Goal: Task Accomplishment & Management: Use online tool/utility

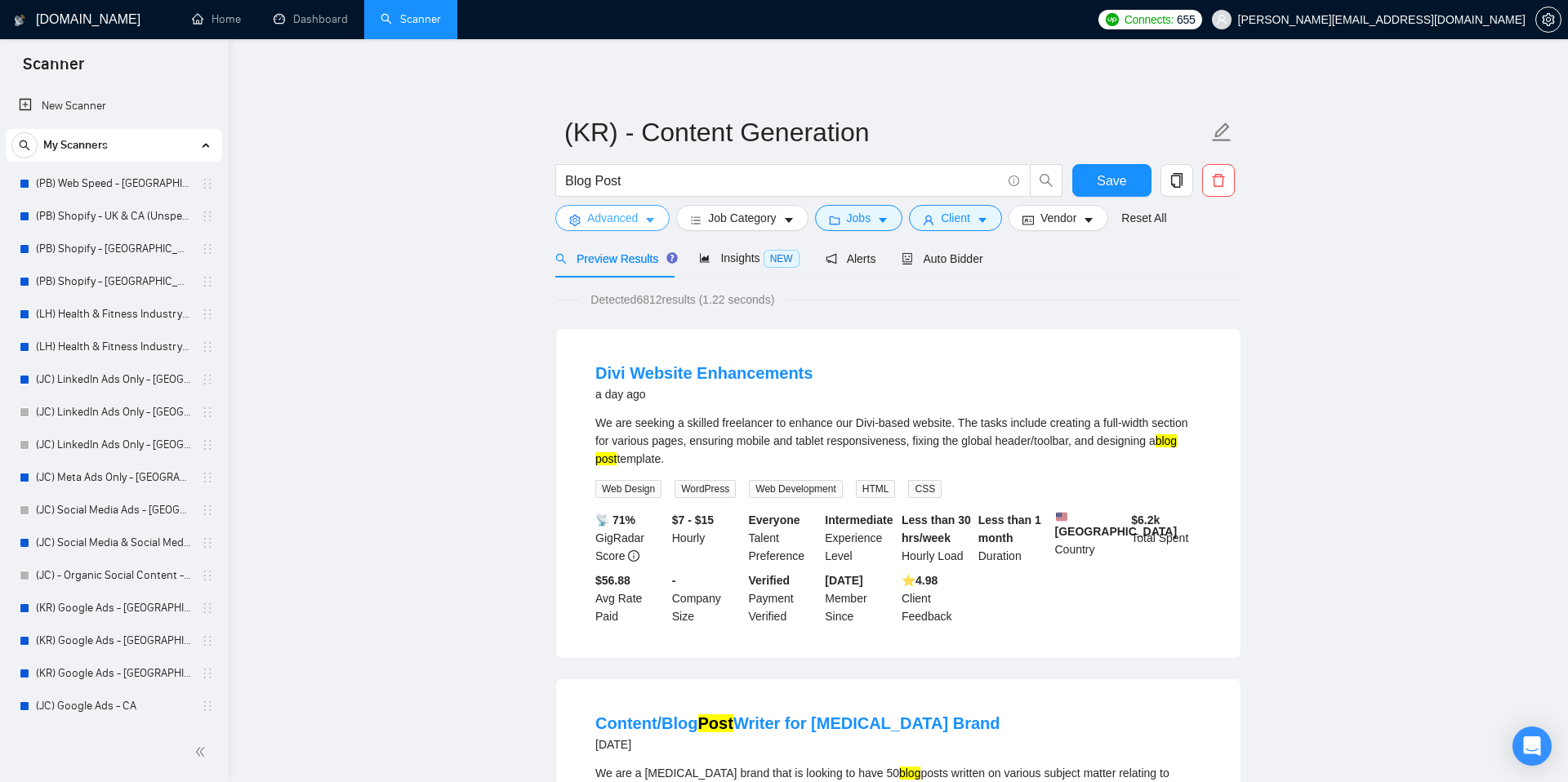
click at [652, 227] on button "Advanced" at bounding box center [613, 218] width 115 height 26
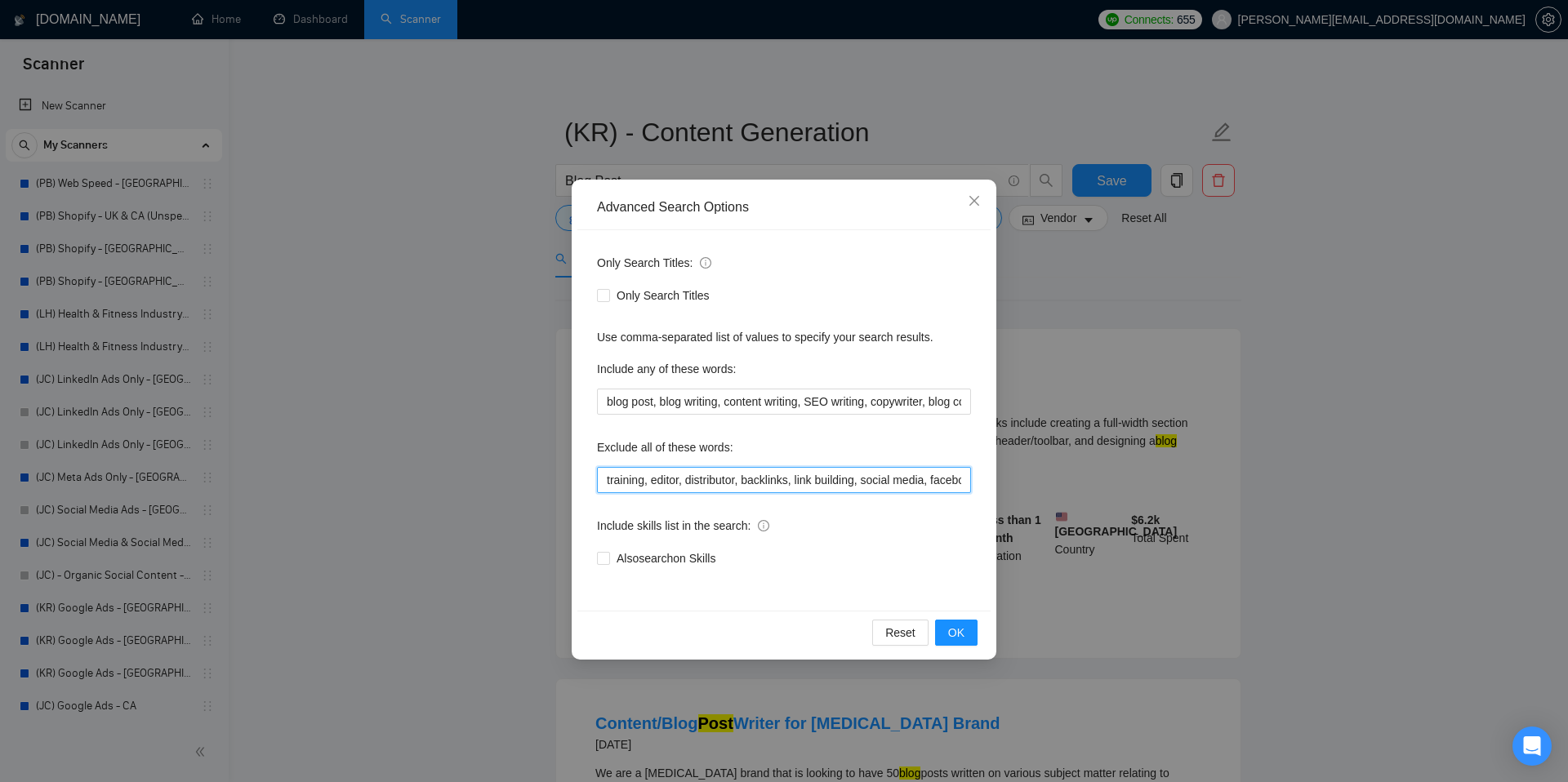
click at [711, 483] on input "training, editor, distributor, backlinks, link building, social media, facebook…" at bounding box center [784, 480] width 374 height 26
click at [963, 629] on span "OK" at bounding box center [956, 633] width 17 height 18
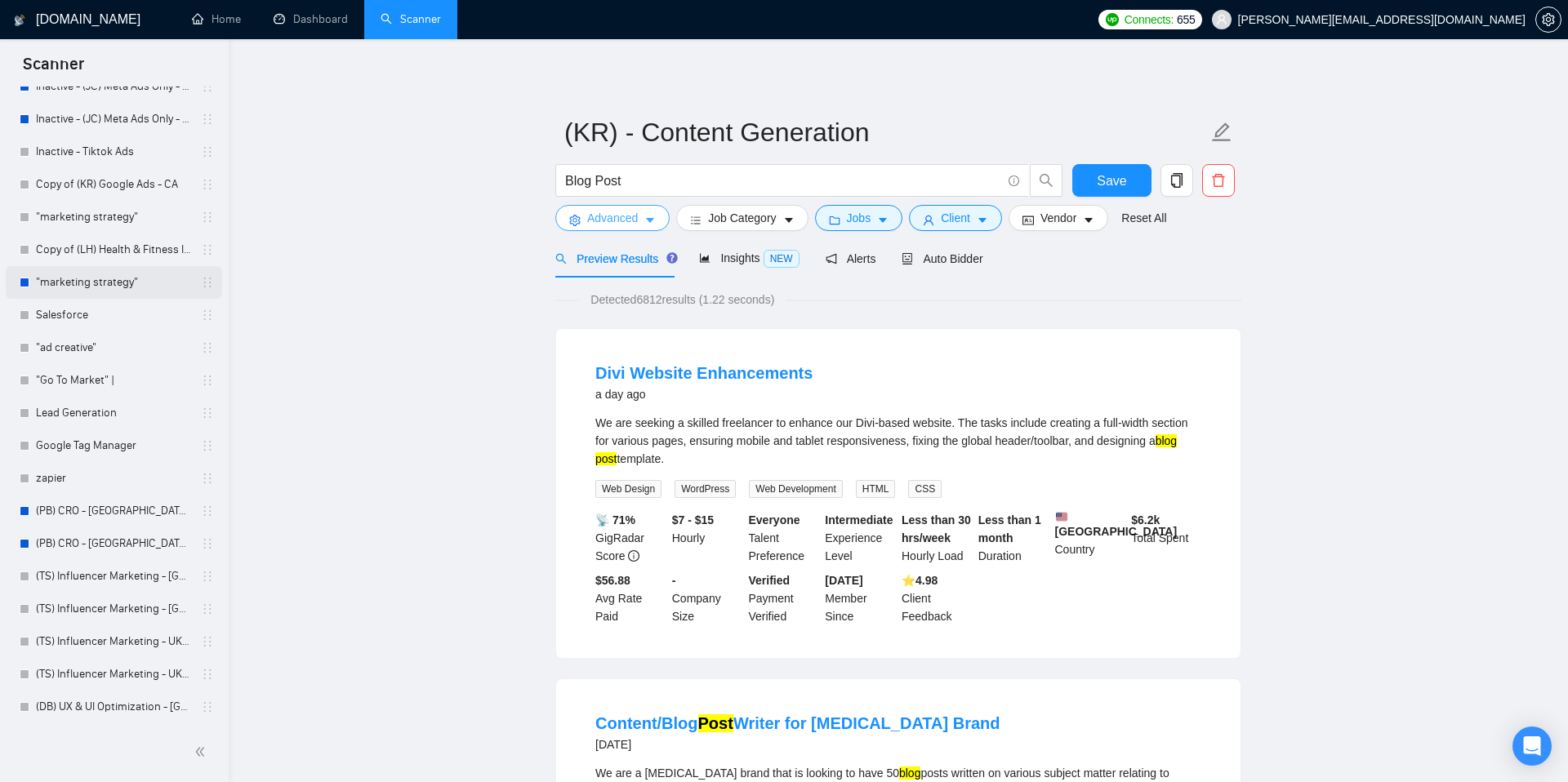
scroll to position [1960, 0]
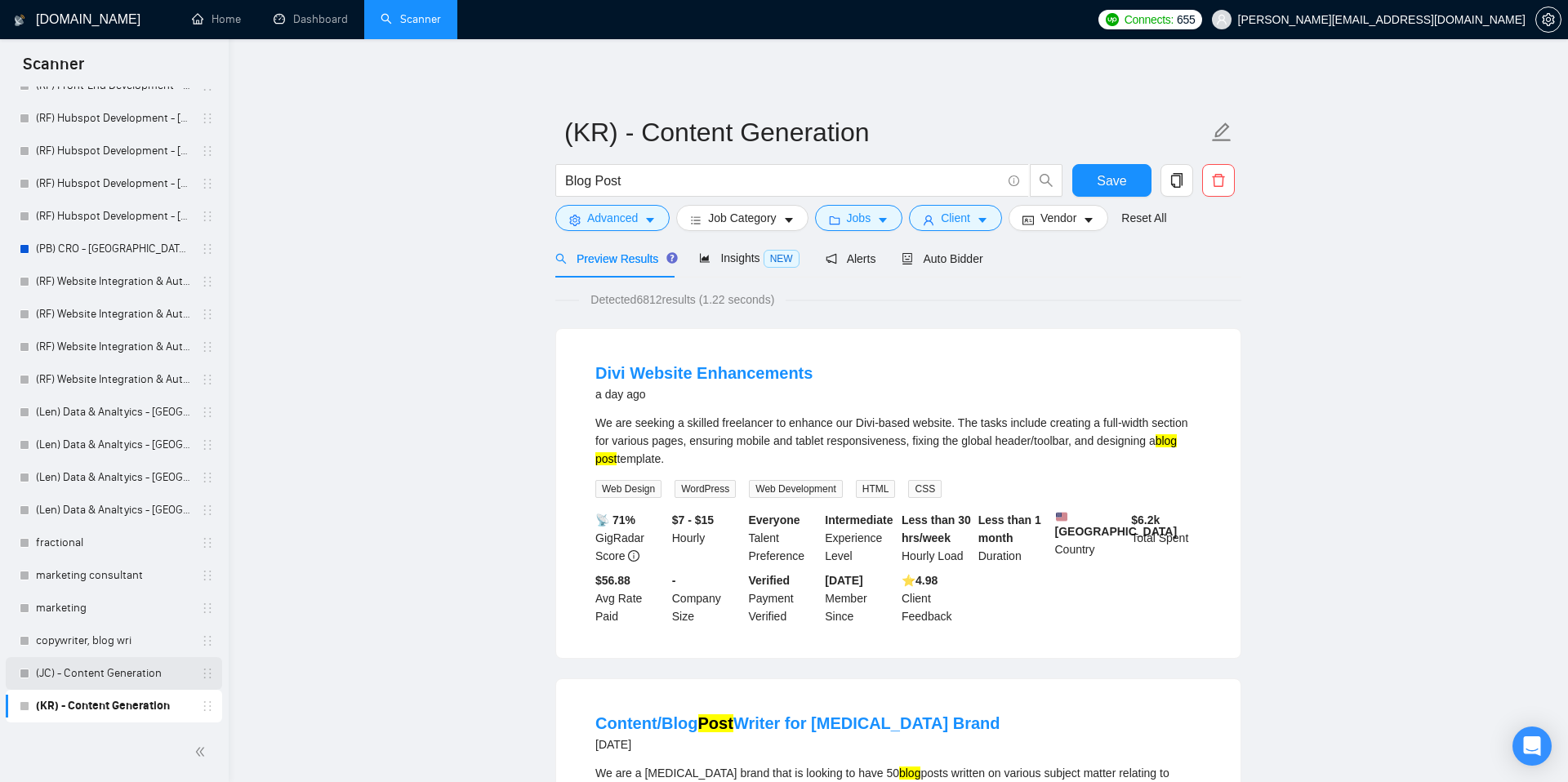
click at [99, 678] on link "(JC) - Content Generation" at bounding box center [114, 674] width 155 height 33
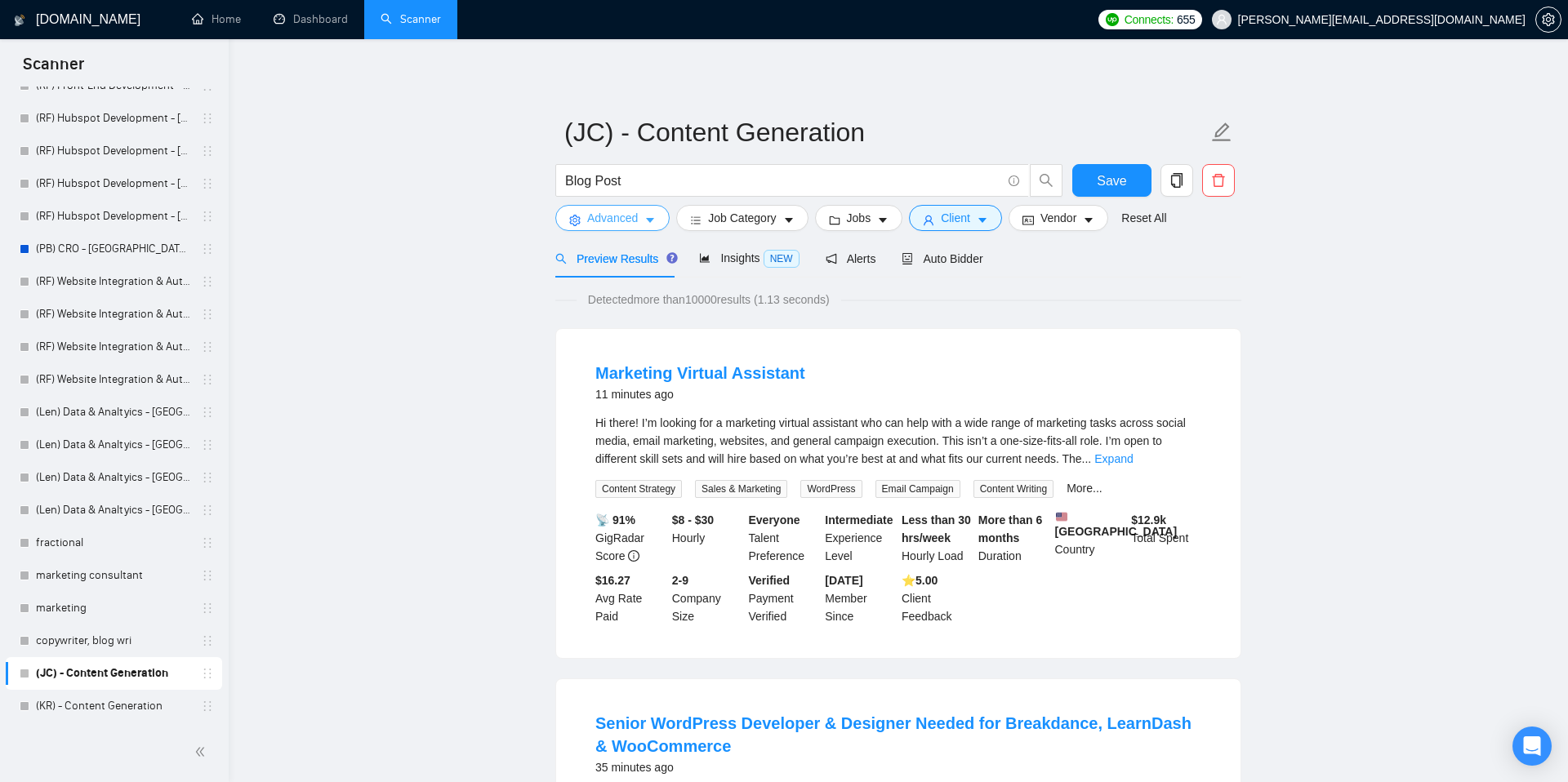
click at [656, 226] on icon "caret-down" at bounding box center [650, 220] width 11 height 11
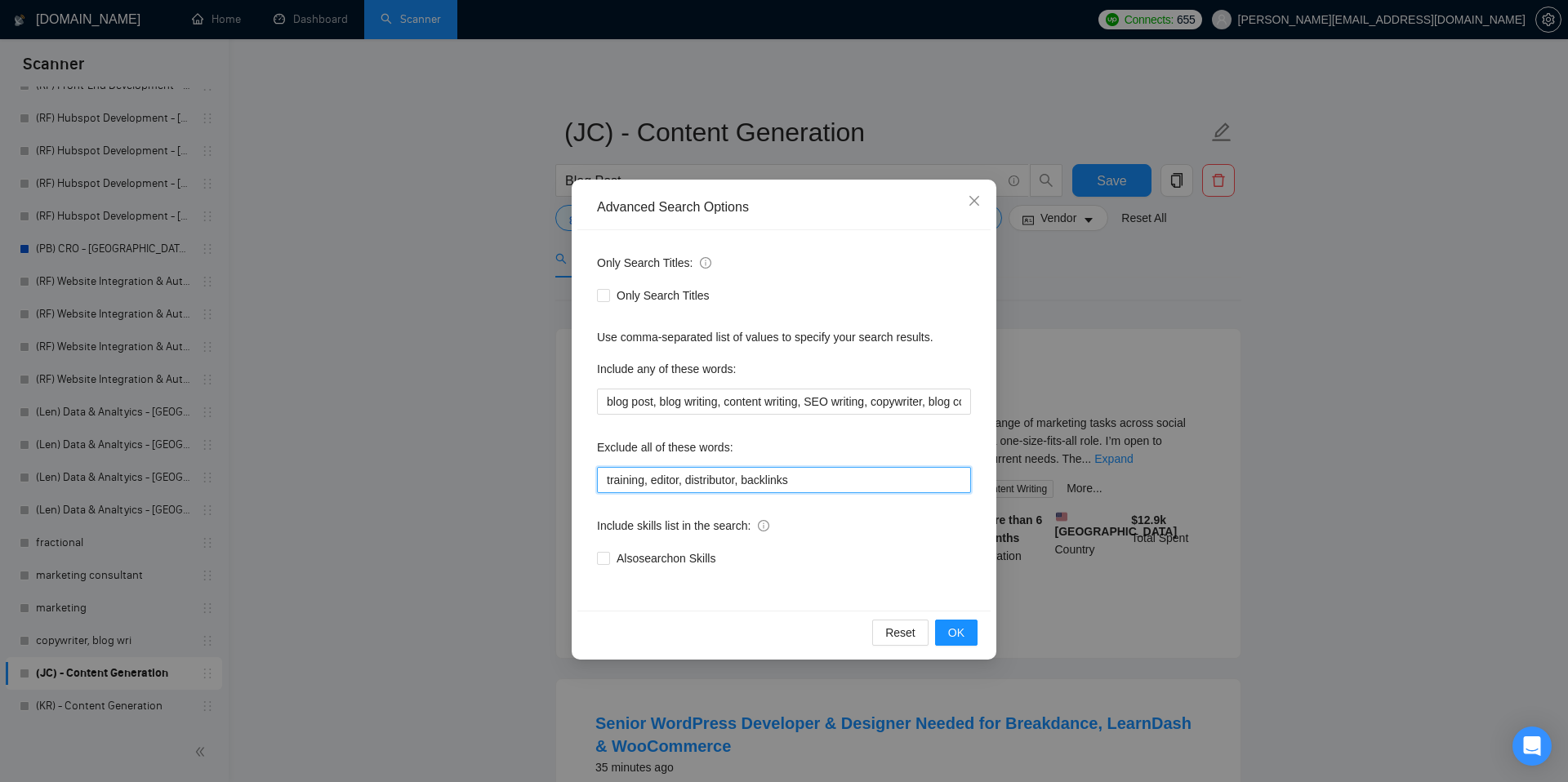
click at [713, 481] on input "training, editor, distributor, backlinks" at bounding box center [784, 480] width 374 height 26
paste input ", link building, social media, facebook, linkedin, design"
paste input "training, editor, distributor, backlinks, link building, social media, facebook…"
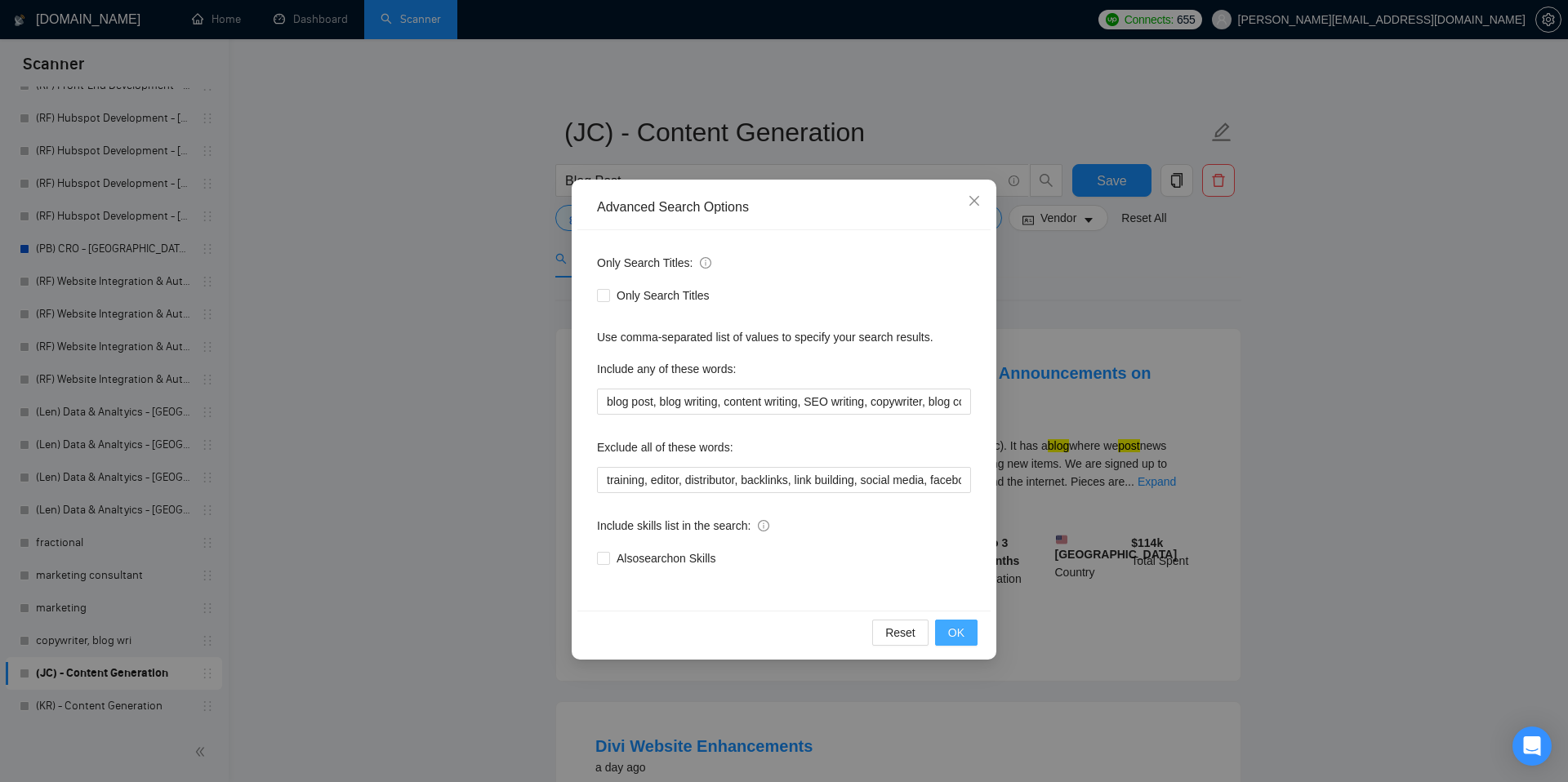
click at [963, 628] on span "OK" at bounding box center [956, 633] width 17 height 18
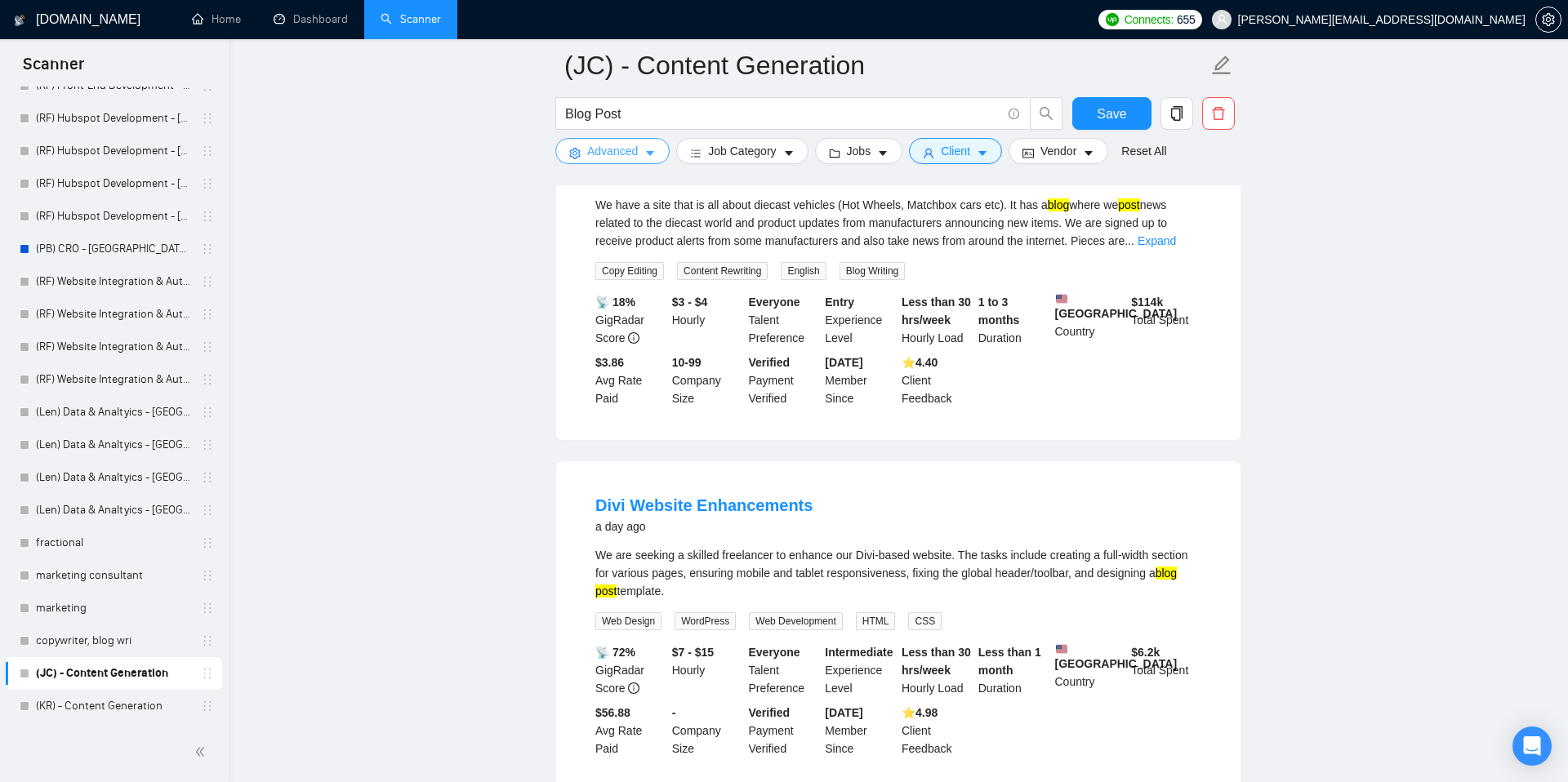
scroll to position [120, 0]
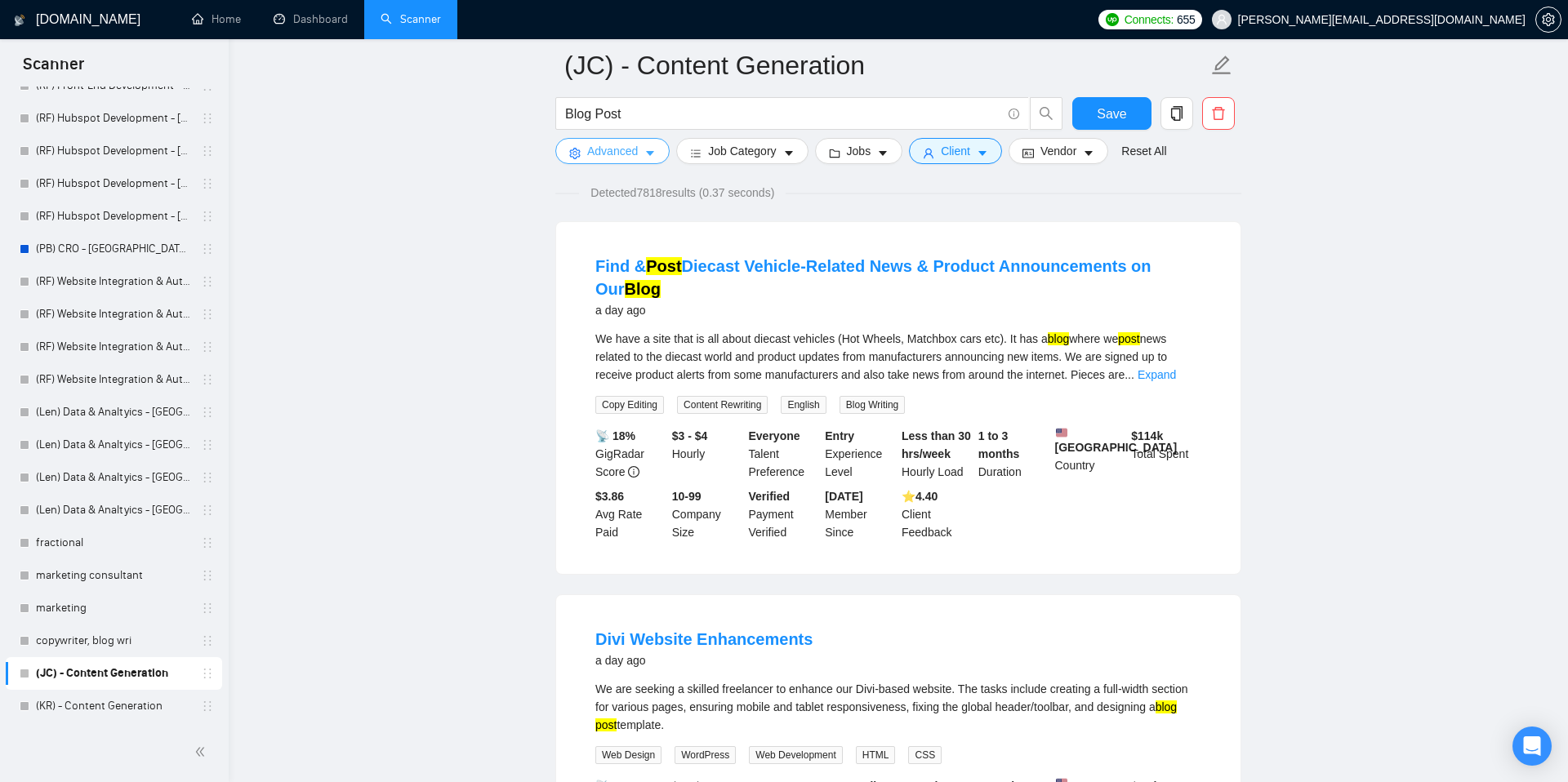
click at [646, 152] on icon "caret-down" at bounding box center [650, 153] width 11 height 11
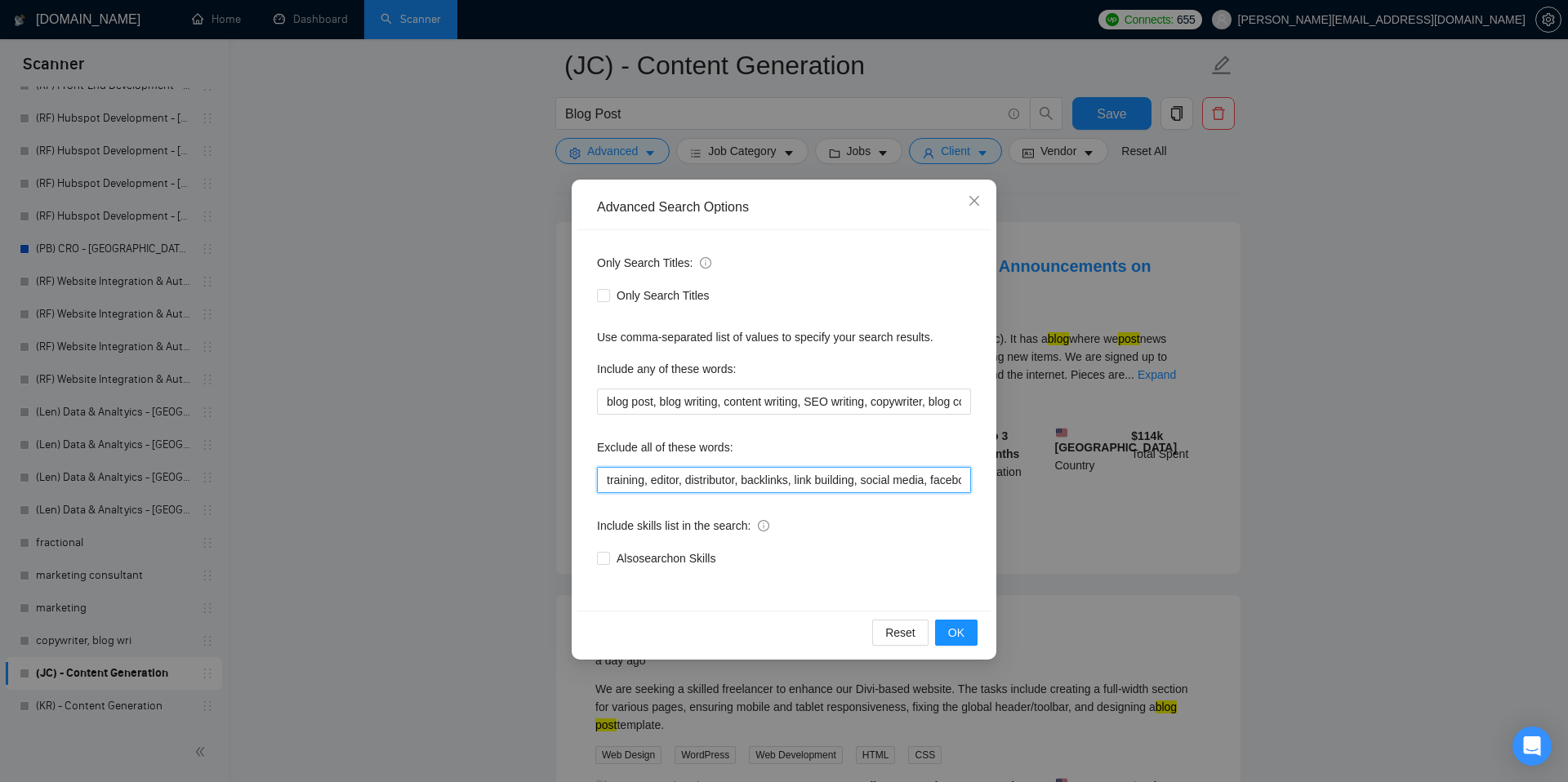
click at [917, 482] on input "training, editor, distributor, backlinks, link building, social media, facebook…" at bounding box center [784, 480] width 374 height 26
drag, startPoint x: 940, startPoint y: 479, endPoint x: 1023, endPoint y: 477, distance: 83.0
click at [1023, 477] on div "Advanced Search Options Only Search Titles: Only Search Titles Use comma-separa…" at bounding box center [784, 391] width 1568 height 782
click at [961, 477] on input "training, editor, distributor, backlinks, link building, social media, facebook…" at bounding box center [784, 480] width 374 height 26
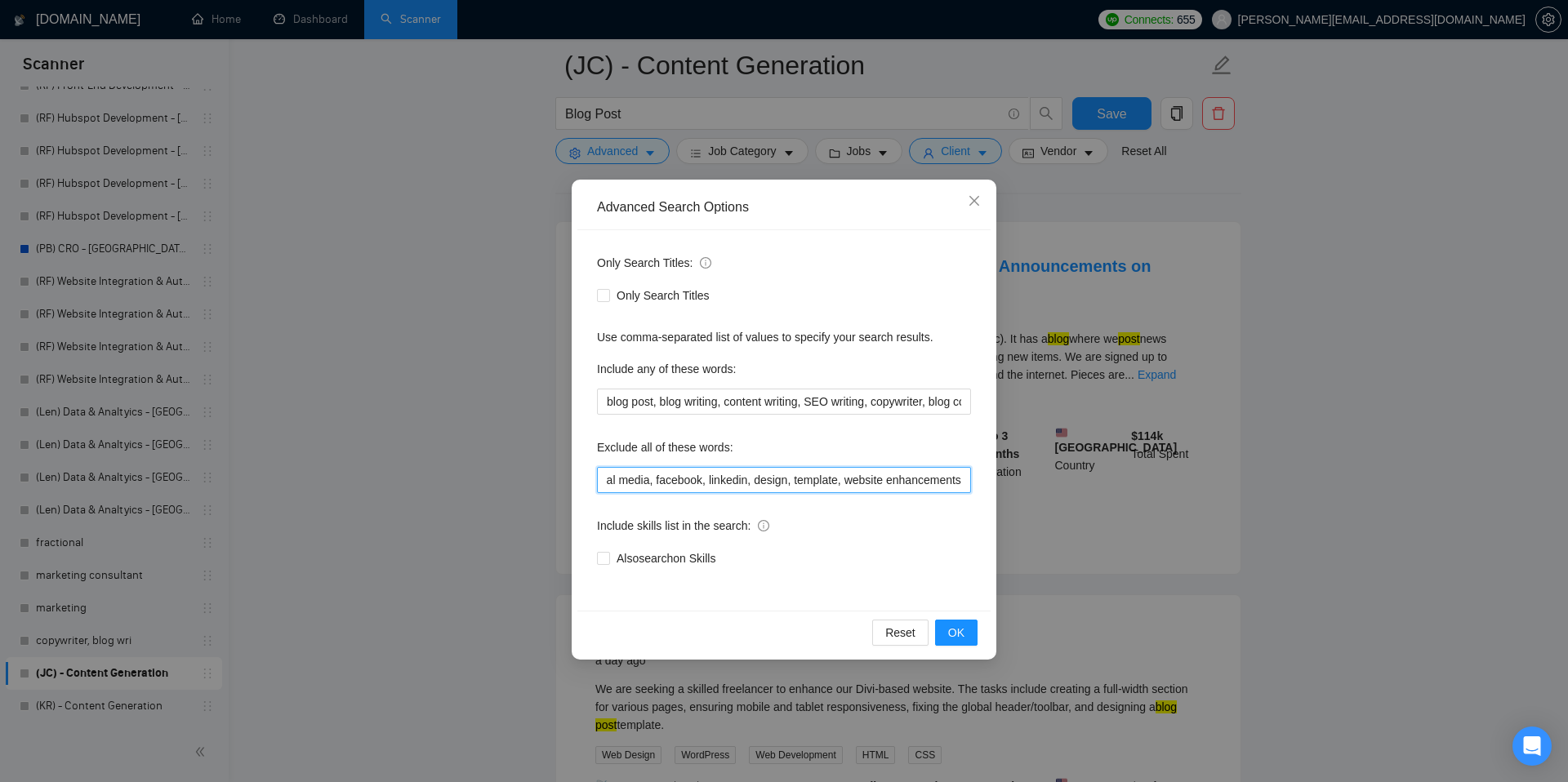
scroll to position [0, 780]
type input "training, editor, distributor, backlinks, link building, social media, facebook…"
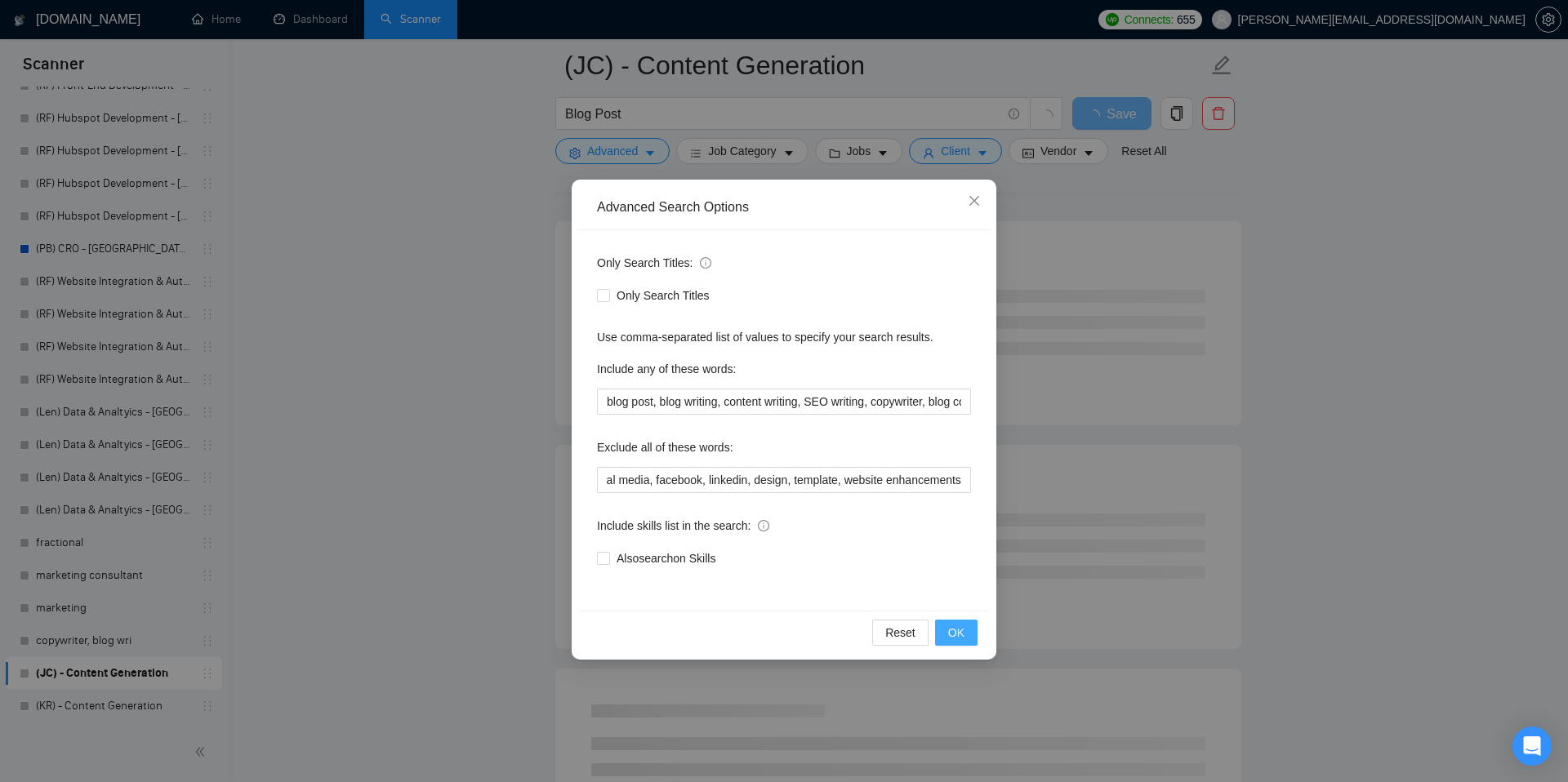
click at [961, 630] on span "OK" at bounding box center [956, 633] width 17 height 18
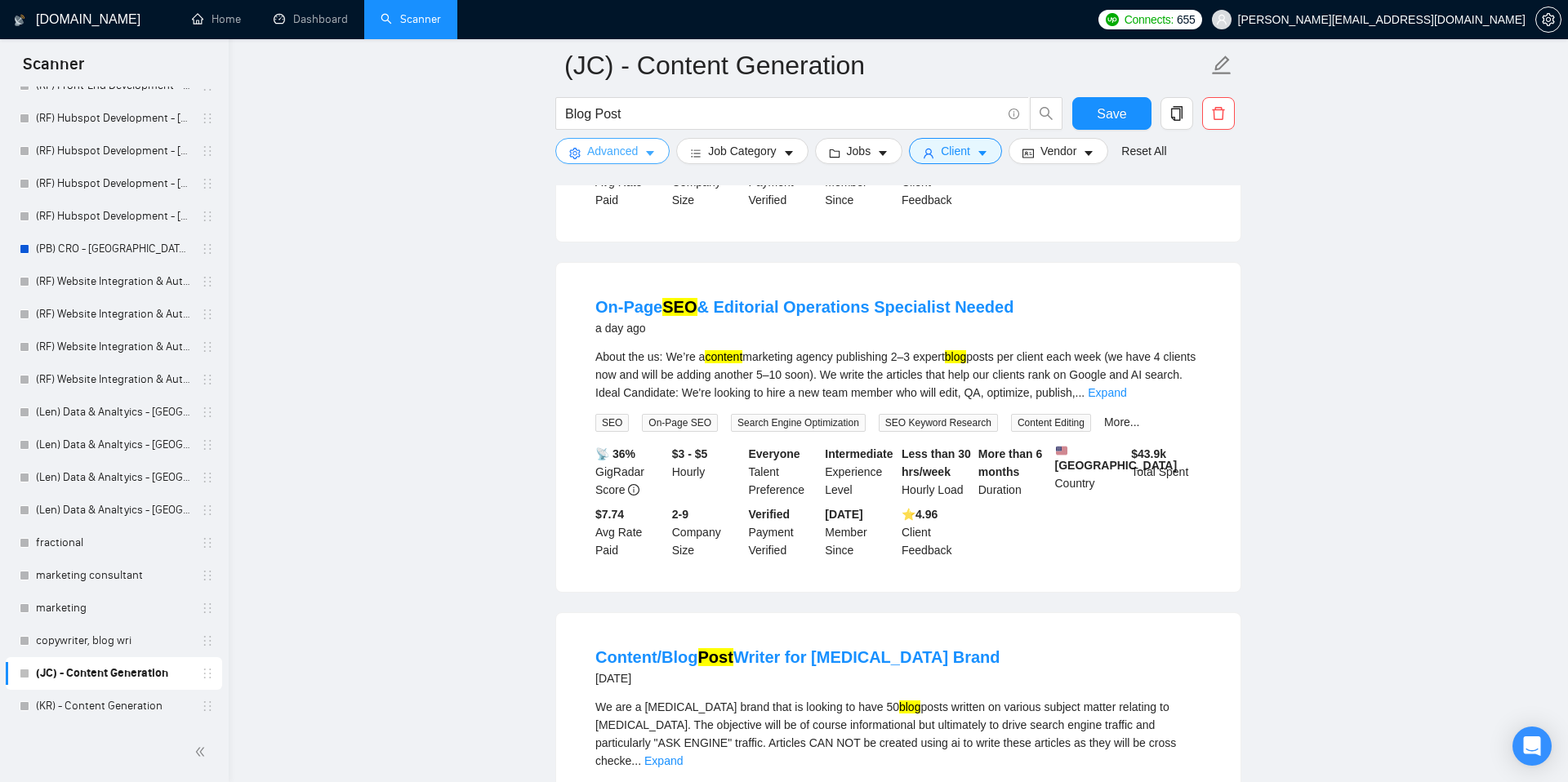
scroll to position [781, 0]
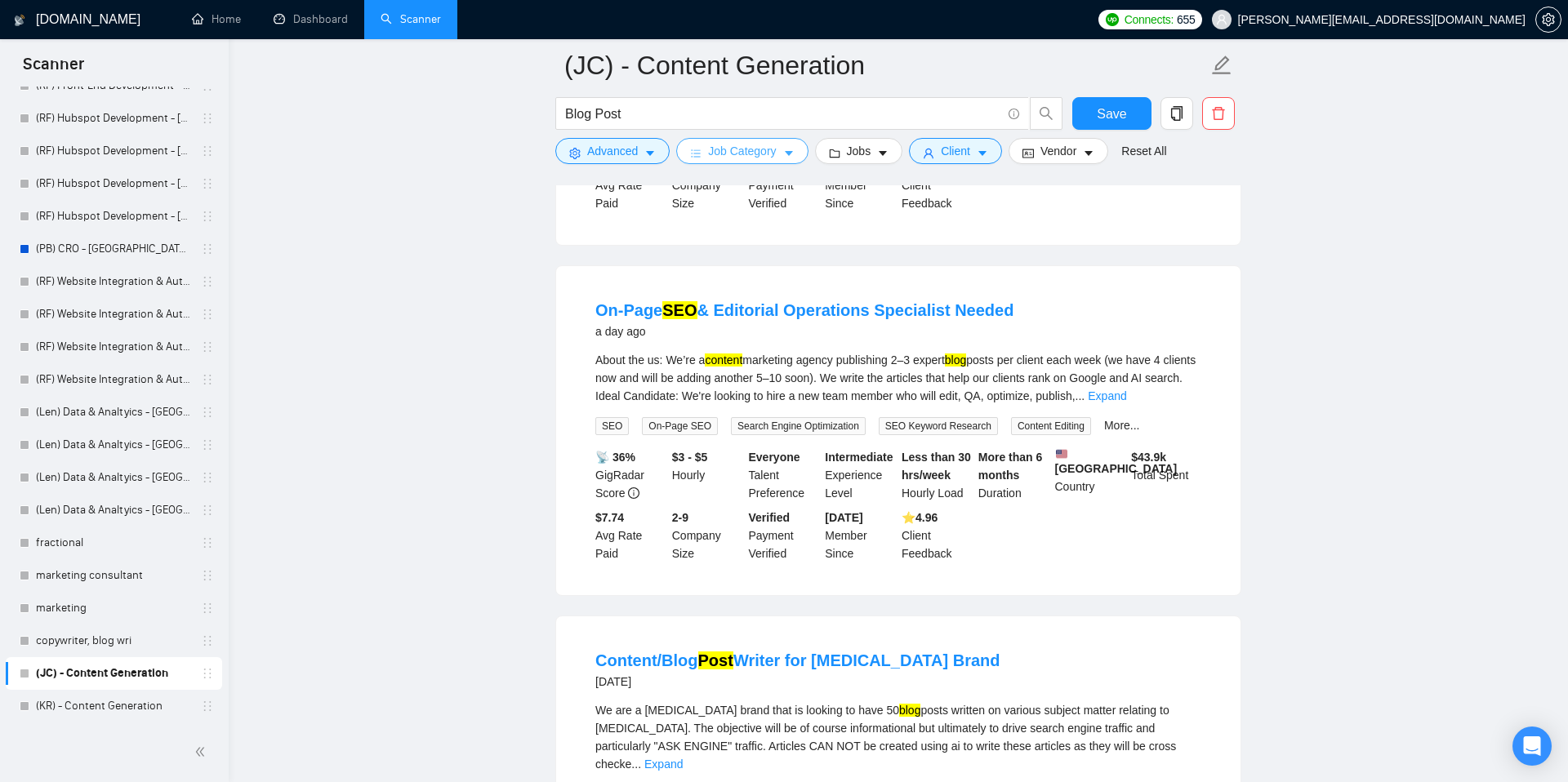
click at [770, 145] on span "Job Category" at bounding box center [742, 151] width 68 height 18
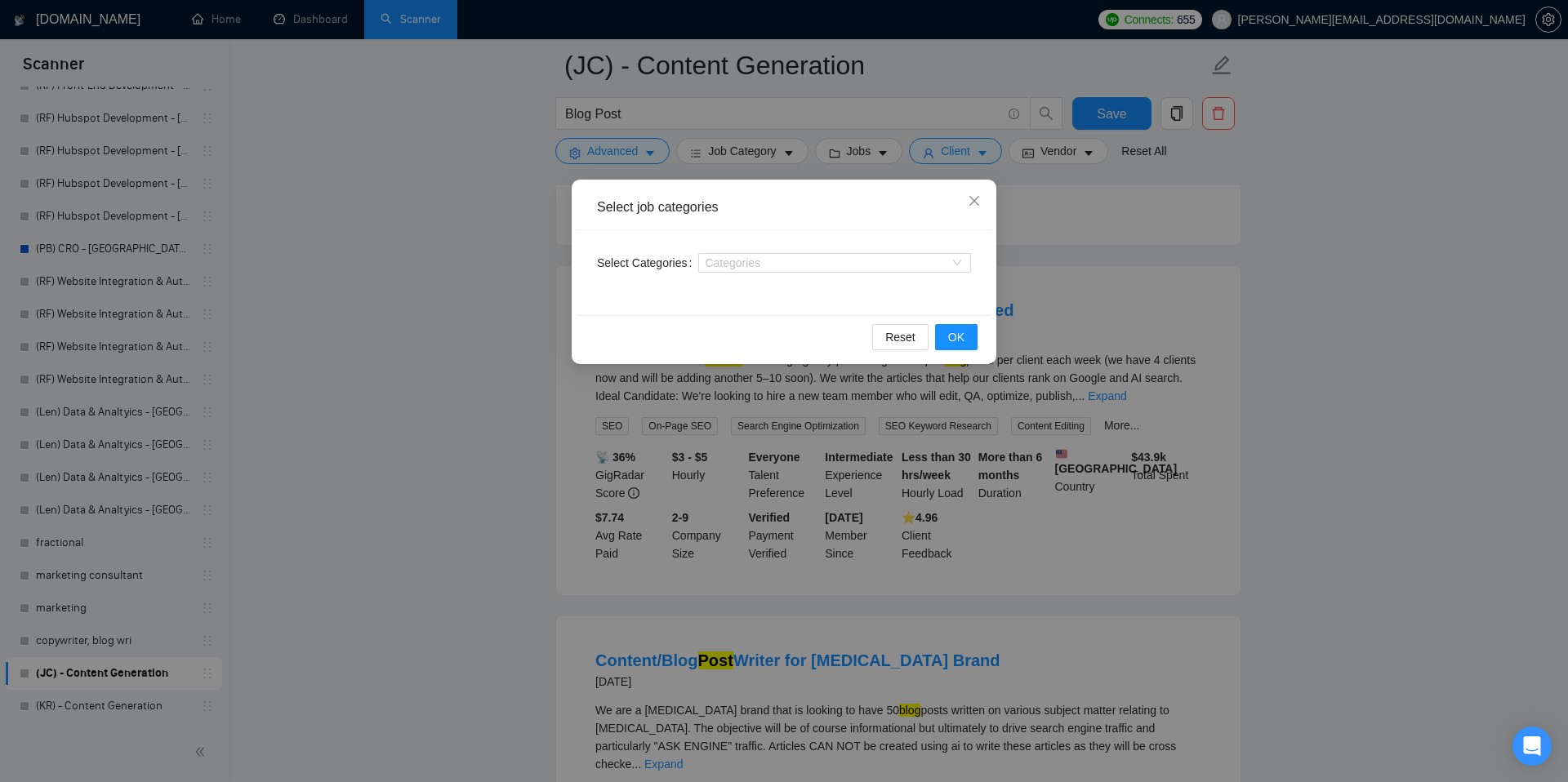
click at [869, 138] on div "Select job categories Select Categories Categories Reset OK" at bounding box center [784, 391] width 1568 height 782
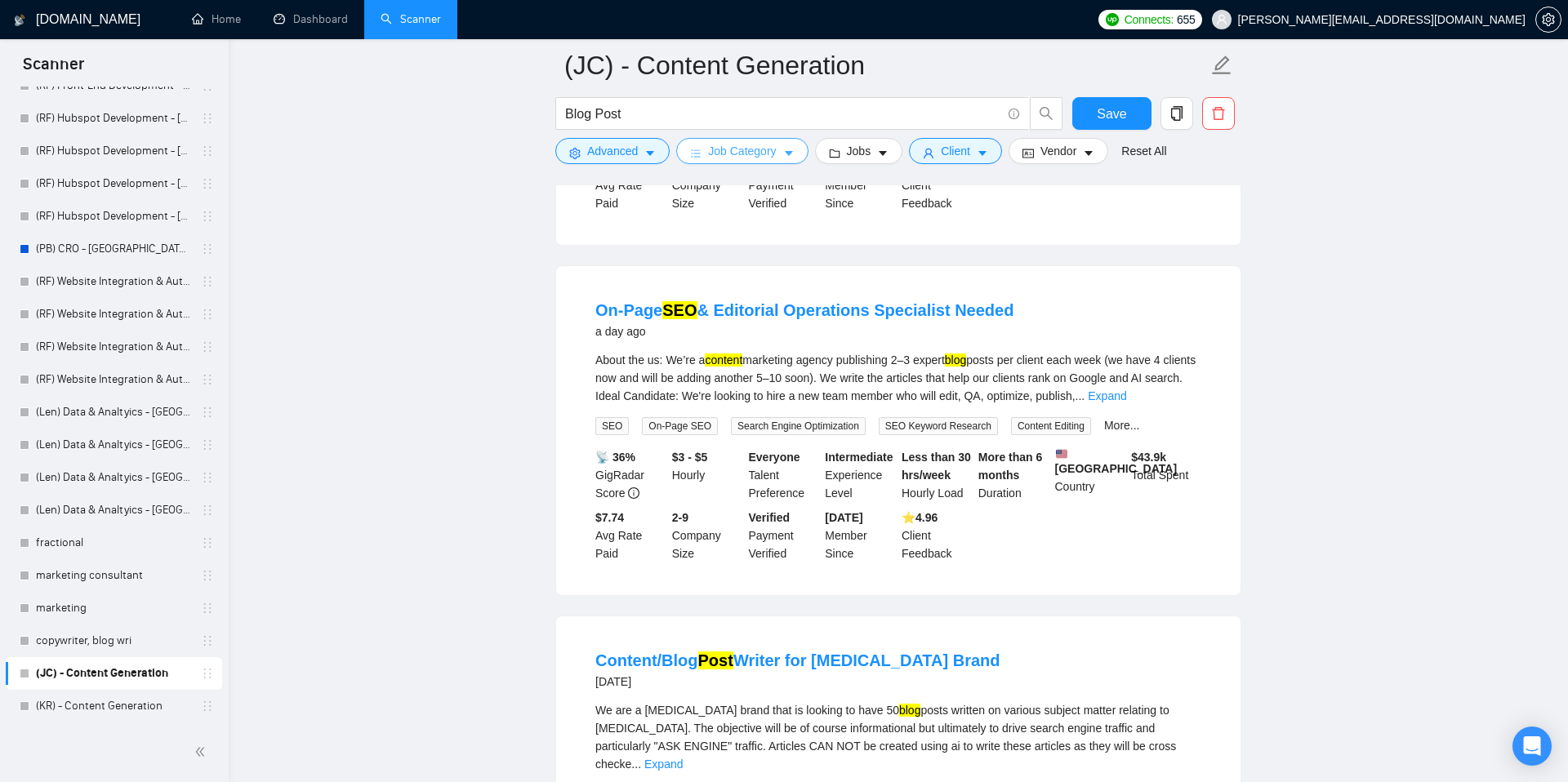
click at [887, 153] on icon "caret-down" at bounding box center [883, 154] width 8 height 5
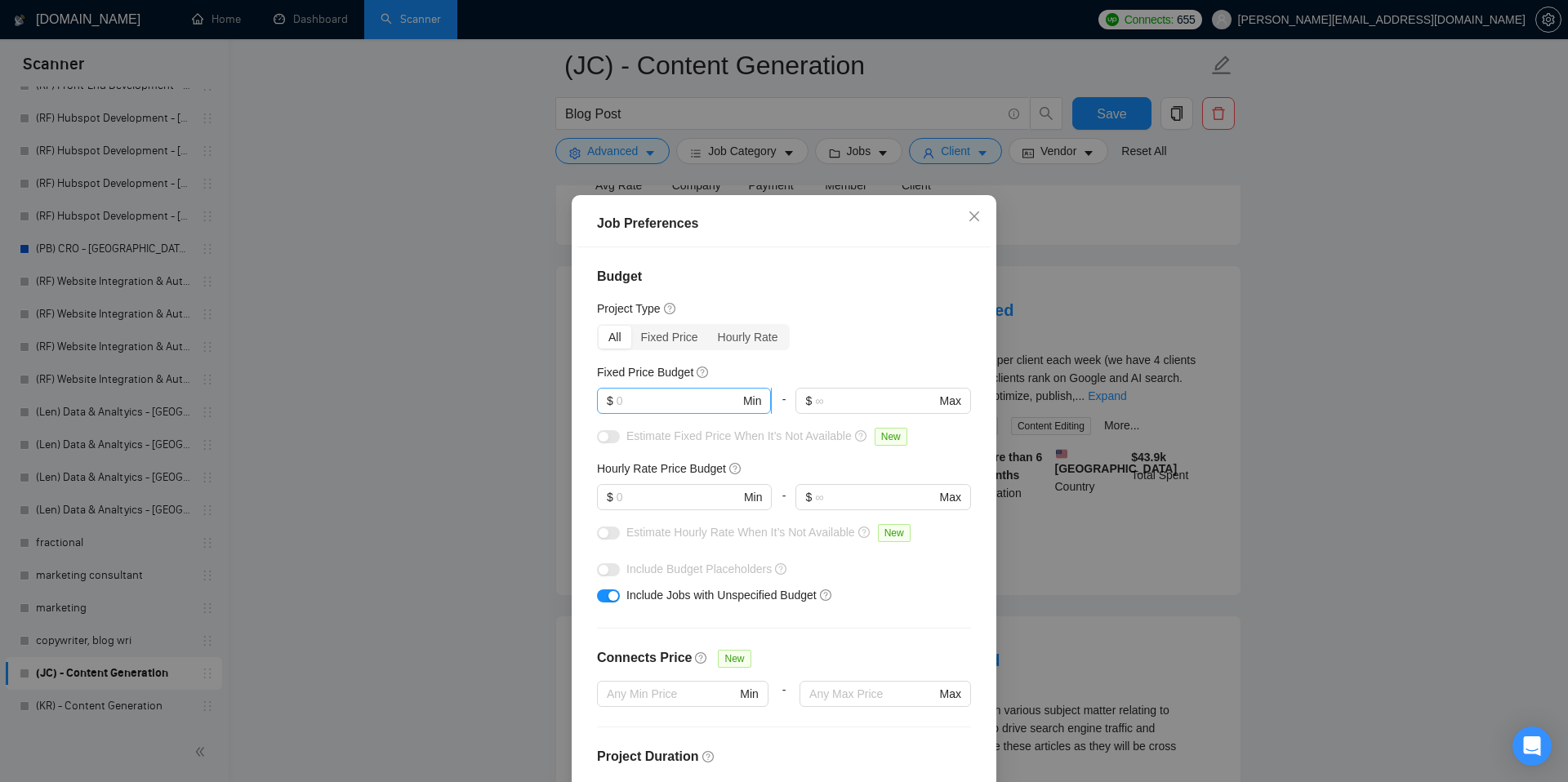
click at [661, 406] on input "text" at bounding box center [678, 401] width 123 height 18
type input "50"
click at [631, 500] on input "text" at bounding box center [678, 497] width 123 height 18
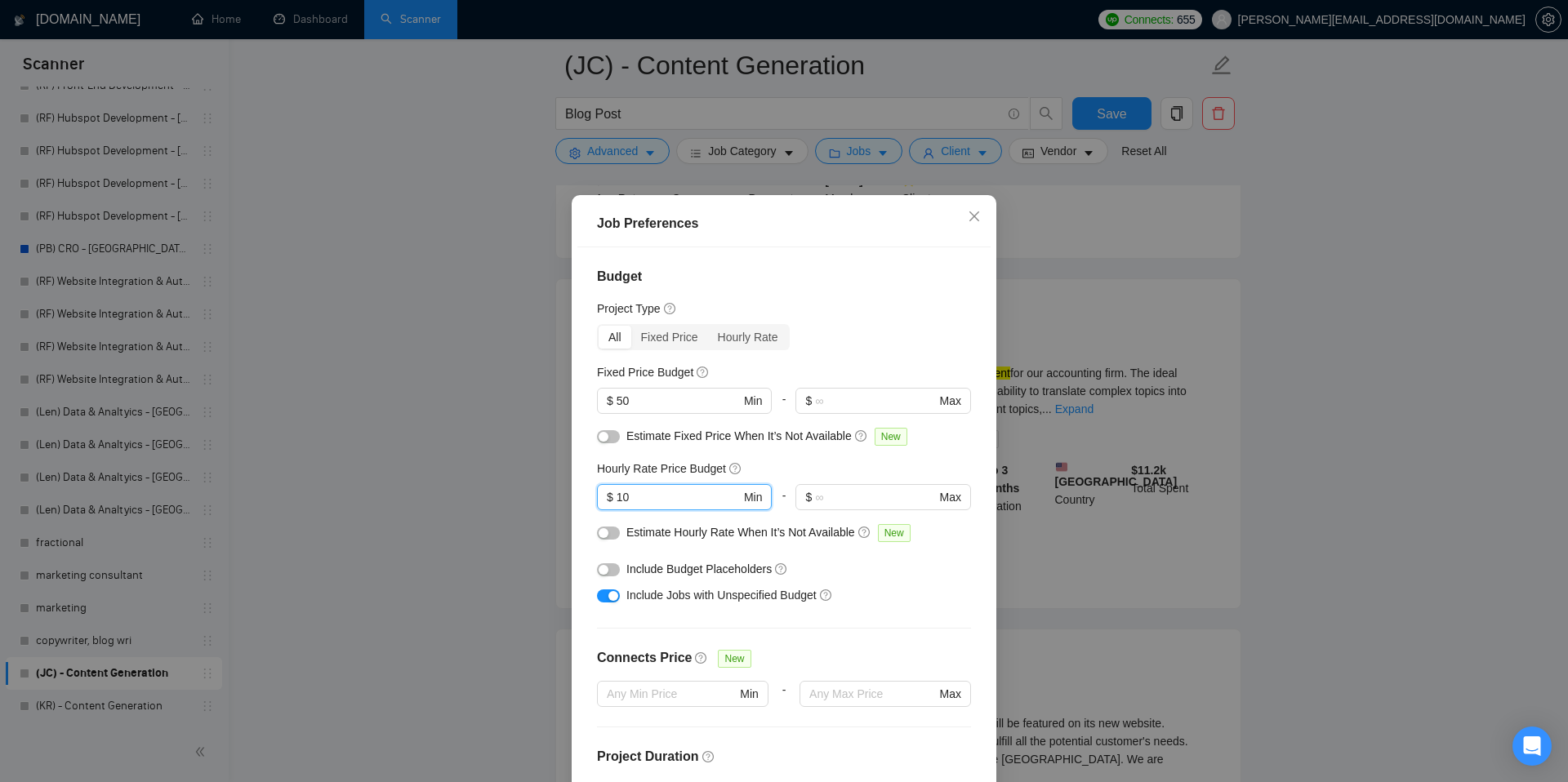
type input "10"
click at [845, 577] on div "Include Budget Placeholders" at bounding box center [789, 569] width 327 height 18
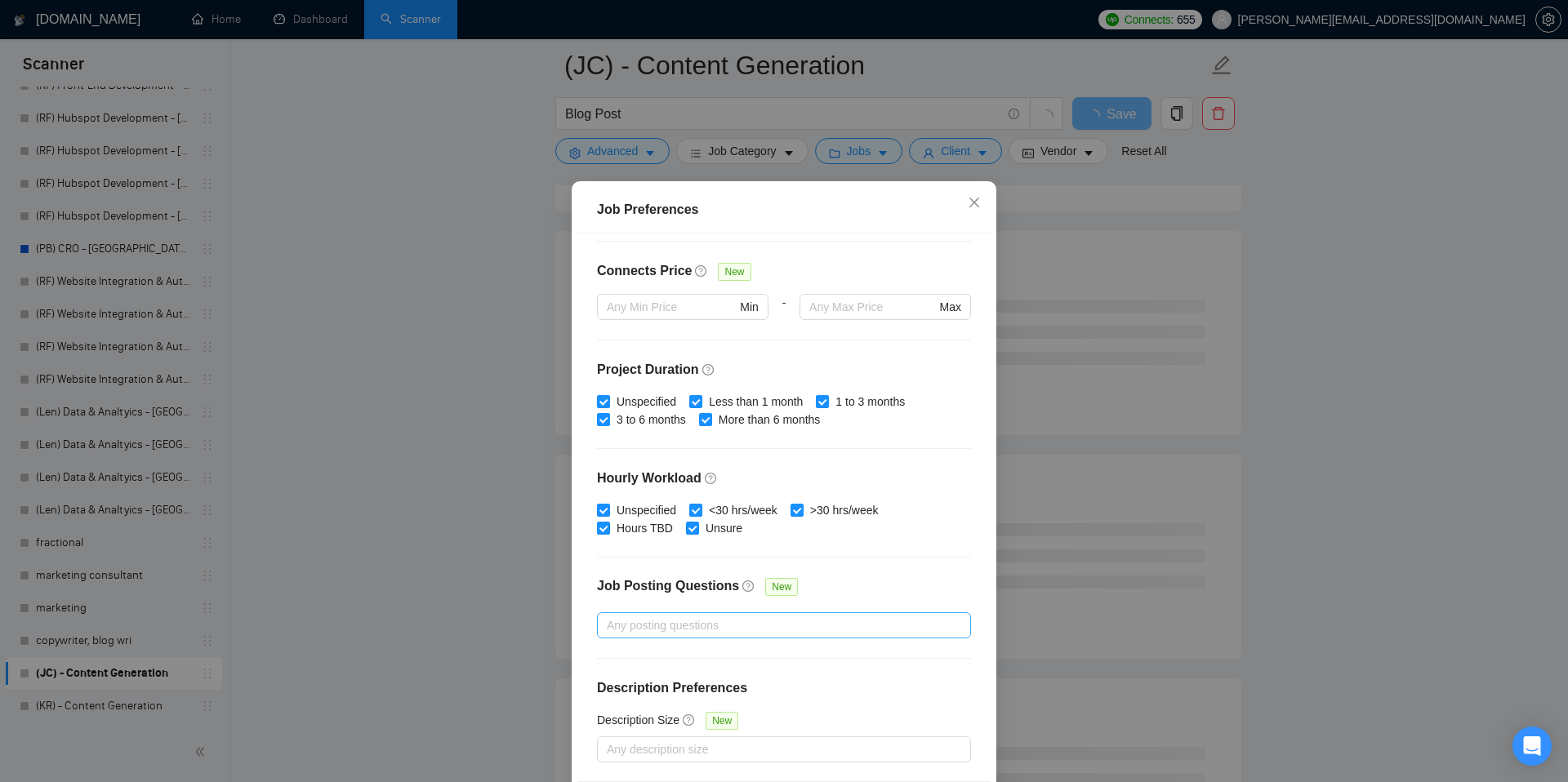
scroll to position [85, 0]
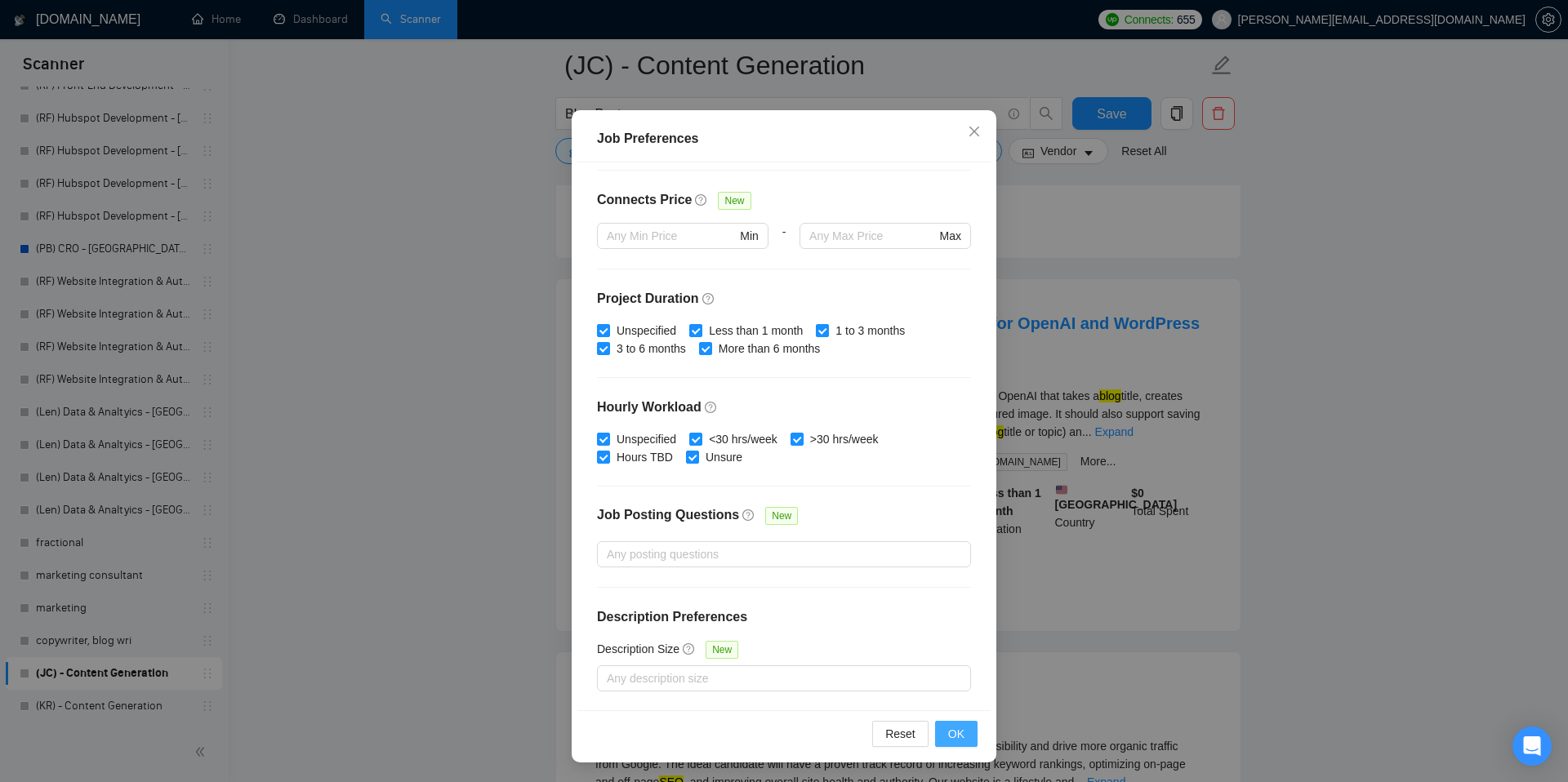
click at [952, 741] on span "OK" at bounding box center [956, 734] width 17 height 18
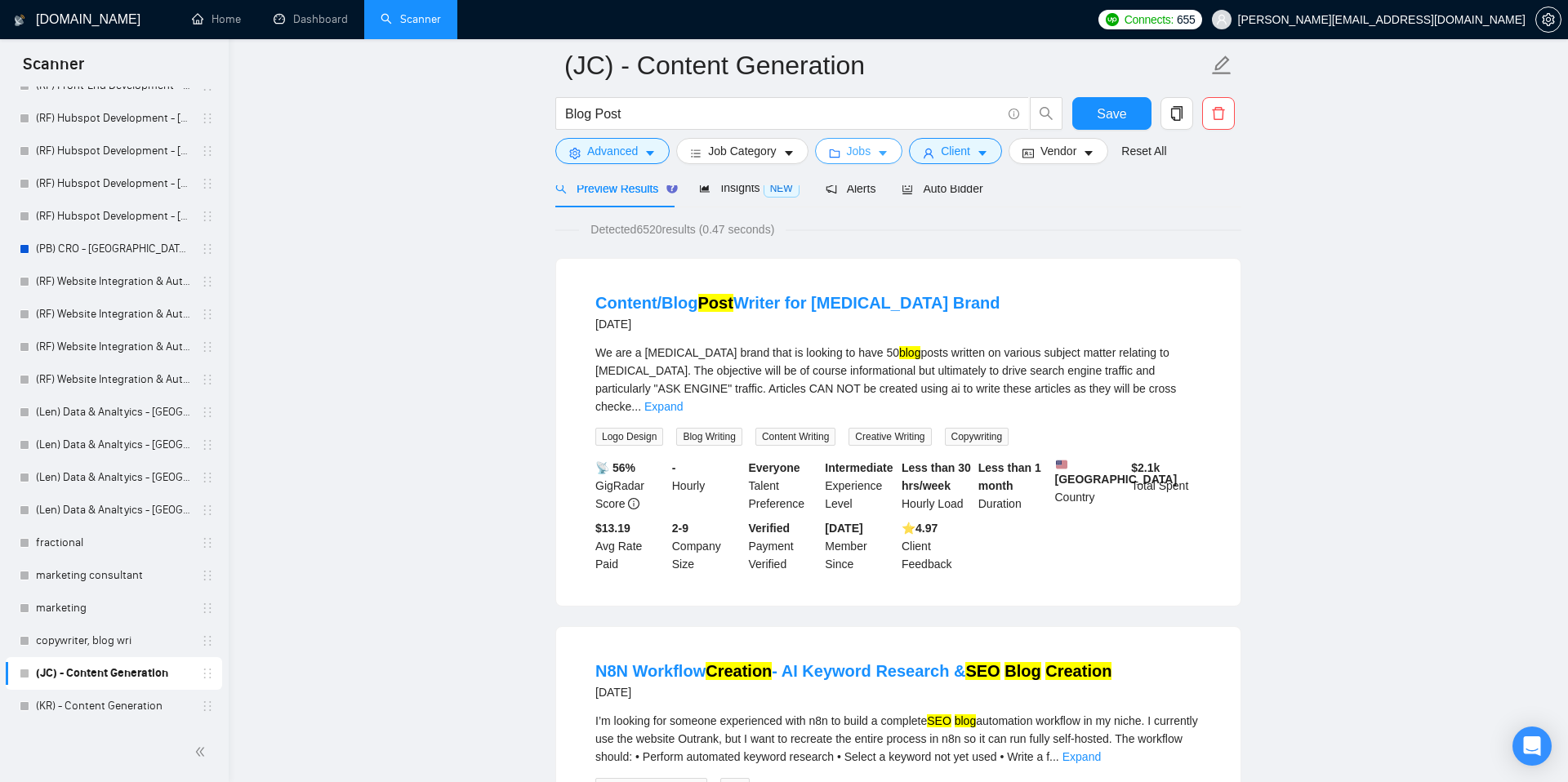
scroll to position [87, 0]
